Goal: Navigation & Orientation: Find specific page/section

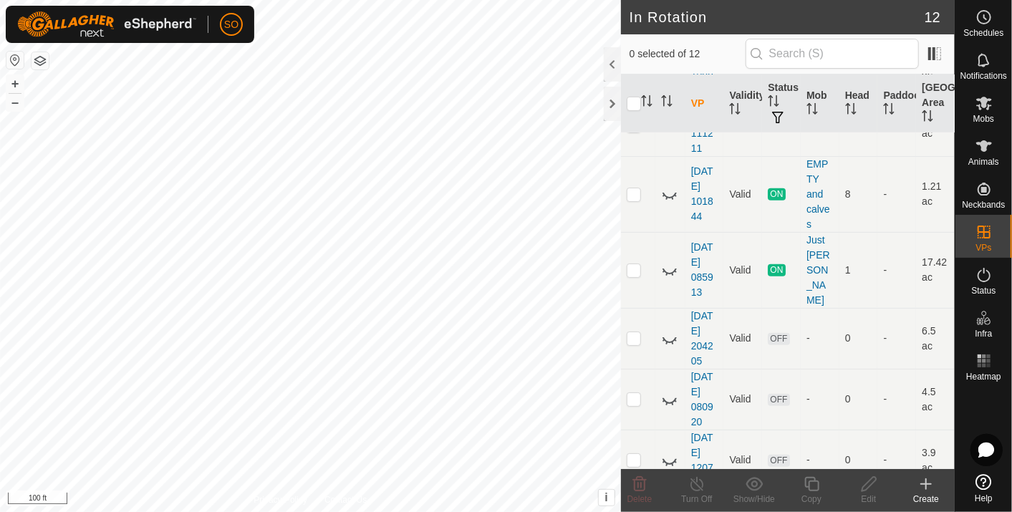
scroll to position [435, 0]
click at [665, 187] on icon at bounding box center [669, 190] width 17 height 17
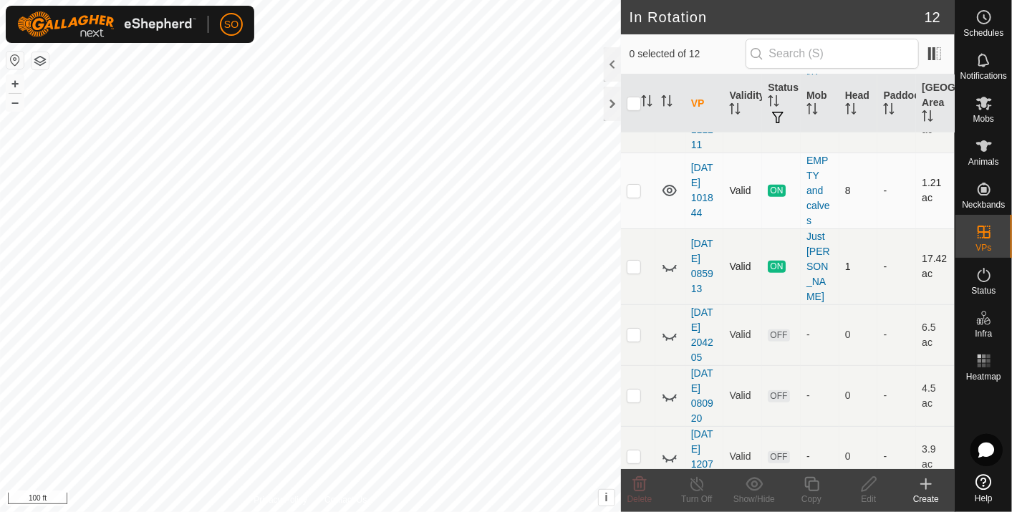
click at [670, 258] on icon at bounding box center [669, 266] width 17 height 17
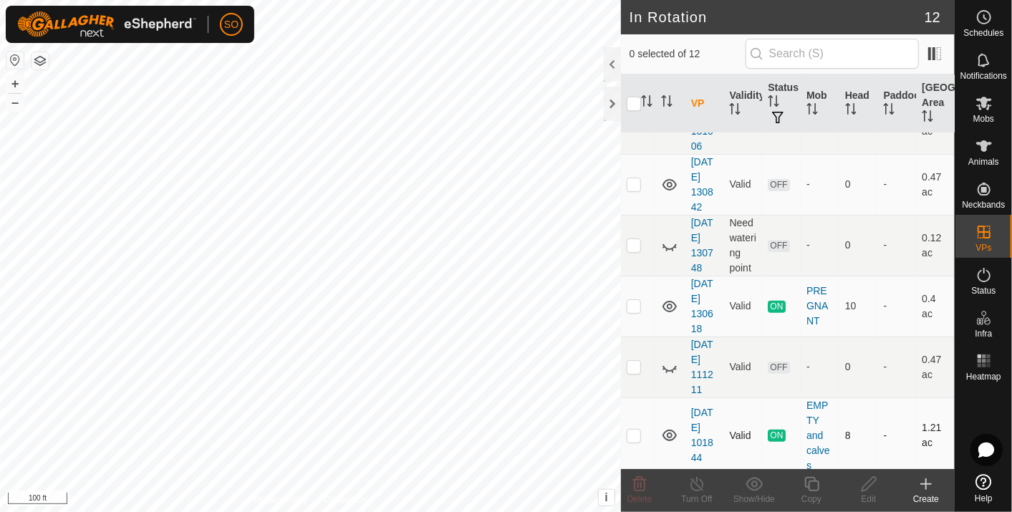
scroll to position [198, 0]
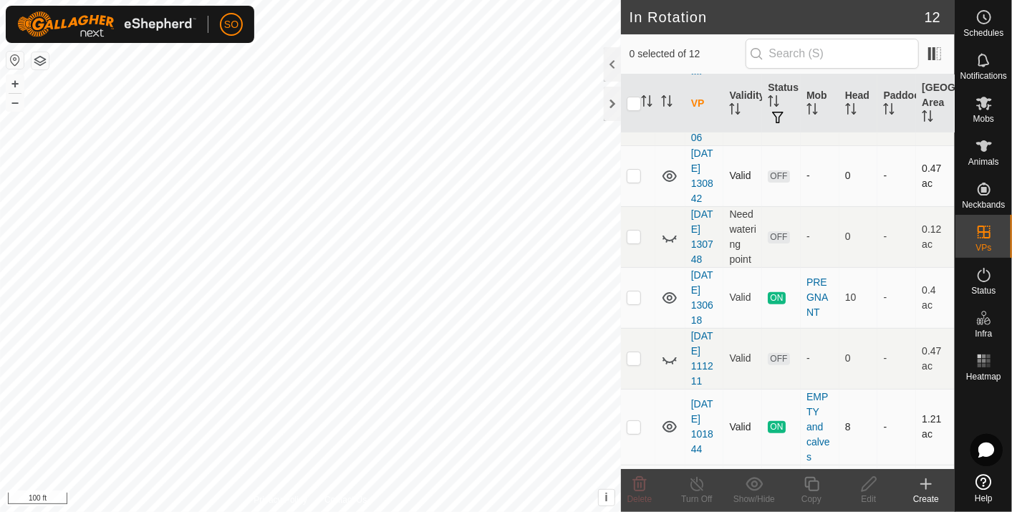
click at [667, 172] on icon at bounding box center [669, 175] width 14 height 11
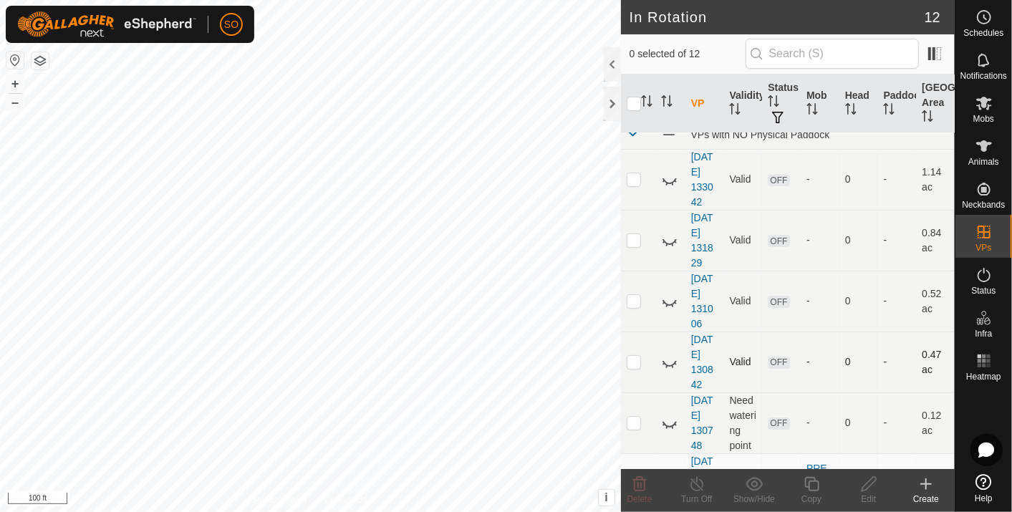
scroll to position [0, 0]
